Goal: Obtain resource: Download file/media

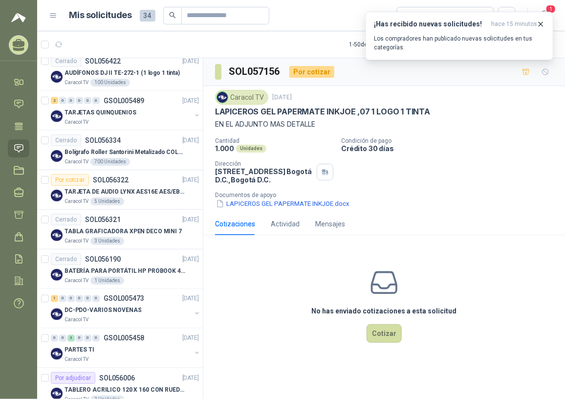
scroll to position [666, 0]
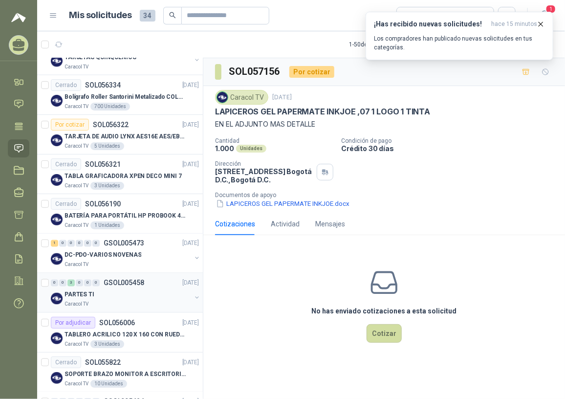
drag, startPoint x: 120, startPoint y: 299, endPoint x: 127, endPoint y: 297, distance: 6.8
click at [120, 300] on div "Caracol TV" at bounding box center [127, 304] width 127 height 8
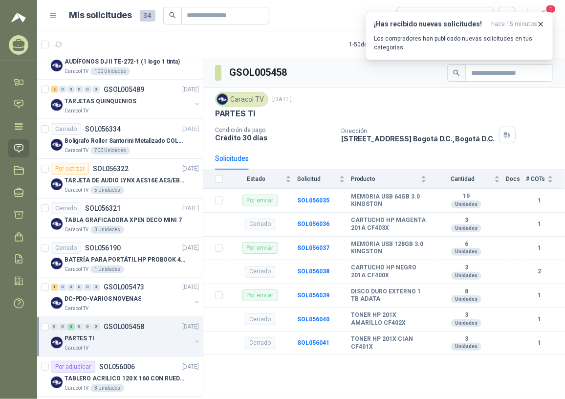
scroll to position [489, 0]
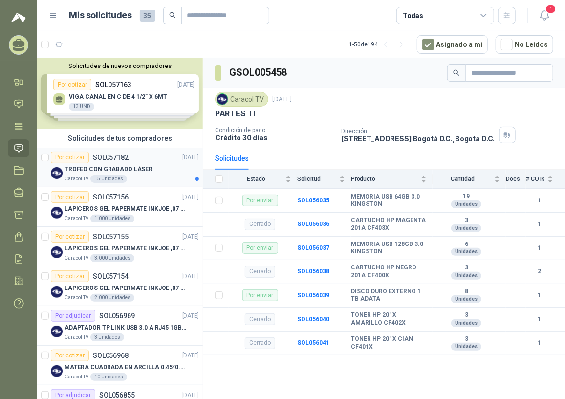
click at [117, 163] on div "TROFEO CON GRABADO LÁSER" at bounding box center [131, 169] width 134 height 12
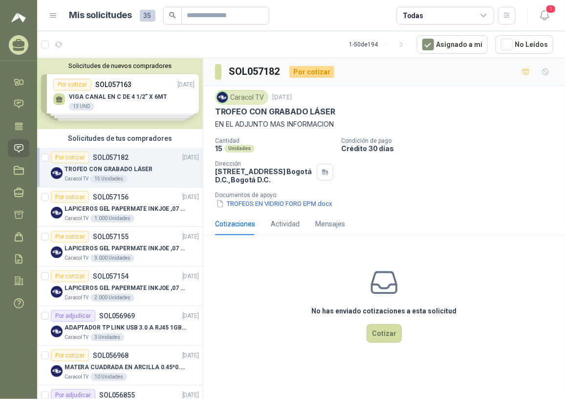
drag, startPoint x: 277, startPoint y: 193, endPoint x: 284, endPoint y: 206, distance: 13.8
click at [277, 194] on p "Documentos de apoyo" at bounding box center [388, 195] width 346 height 7
click at [284, 206] on button "TROFEOS EN VIDRIO FORO EPM.docx" at bounding box center [274, 203] width 118 height 10
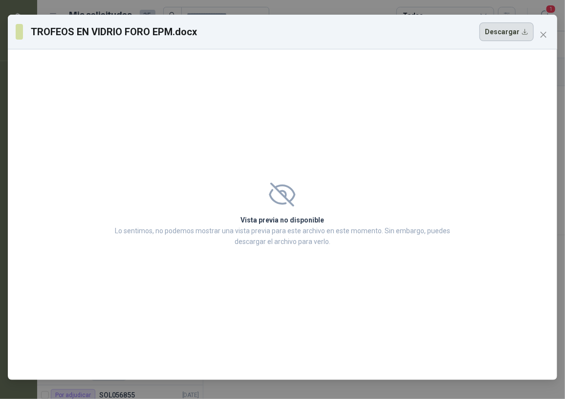
click at [512, 37] on button "Descargar" at bounding box center [506, 31] width 54 height 19
drag, startPoint x: 525, startPoint y: 95, endPoint x: 532, endPoint y: 49, distance: 46.0
click at [525, 95] on div "Vista previa no disponible Lo sentimos, no podemos mostrar una vista previa par…" at bounding box center [282, 214] width 549 height 330
click at [537, 39] on button "Close" at bounding box center [543, 35] width 16 height 16
